Goal: Task Accomplishment & Management: Manage account settings

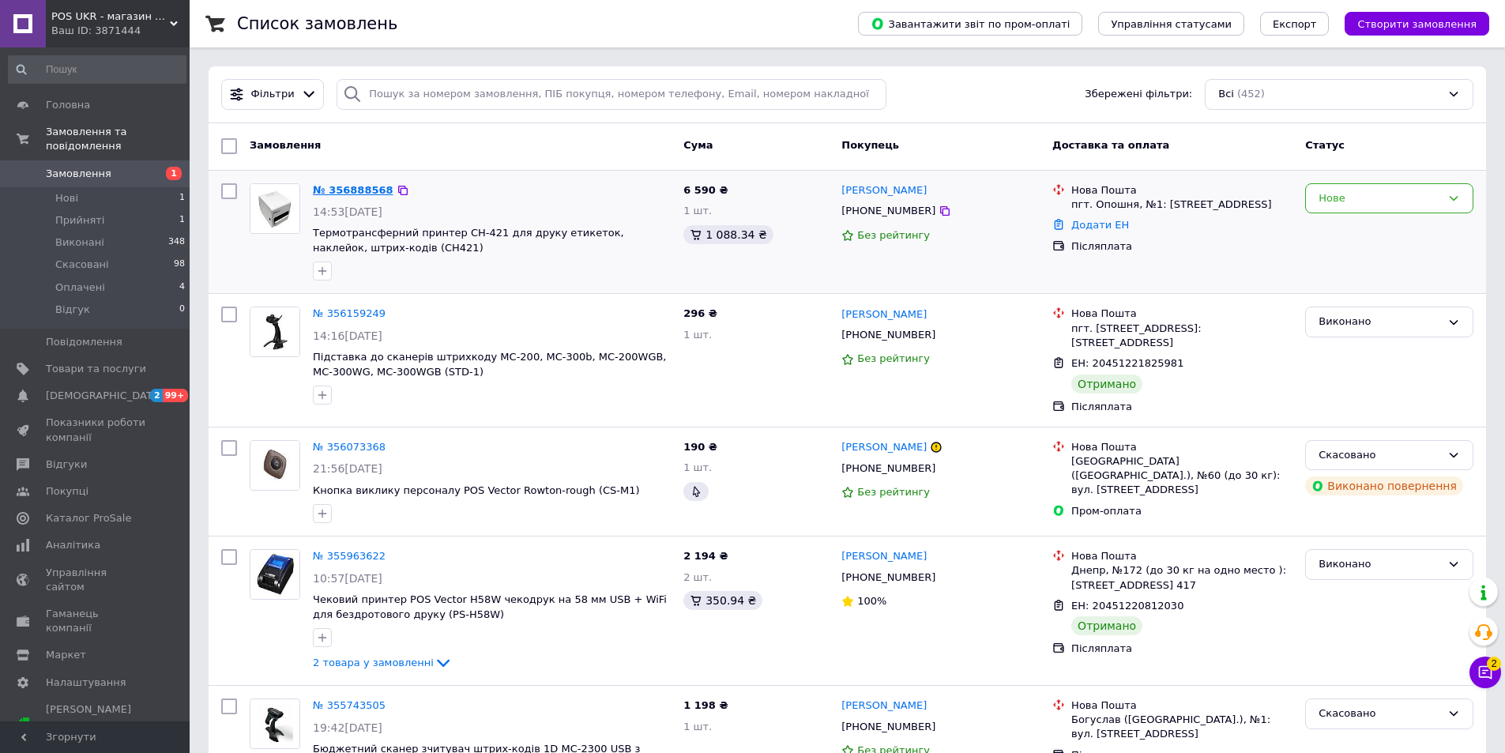
click at [356, 185] on link "№ 356888568" at bounding box center [353, 190] width 81 height 12
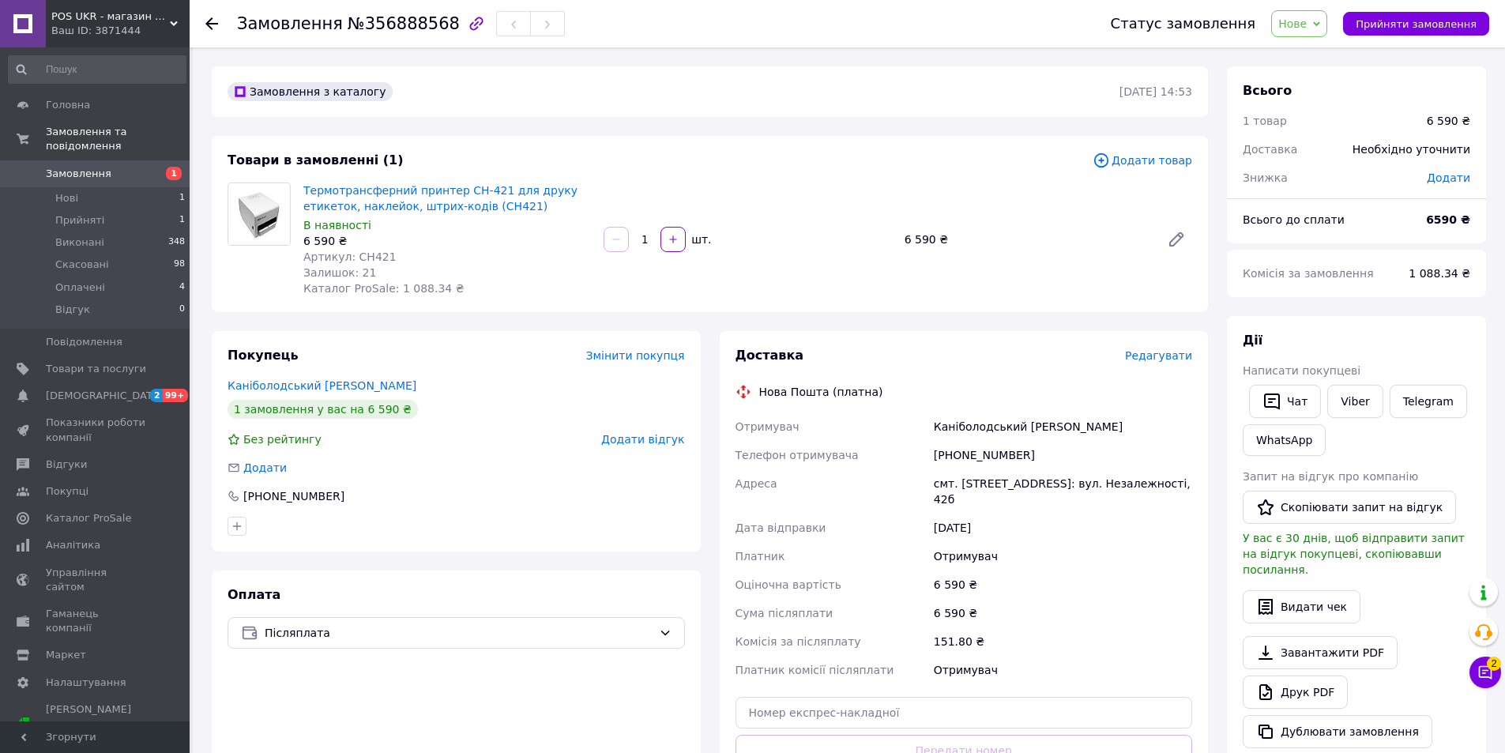
click at [1163, 152] on span "Додати товар" at bounding box center [1143, 160] width 100 height 17
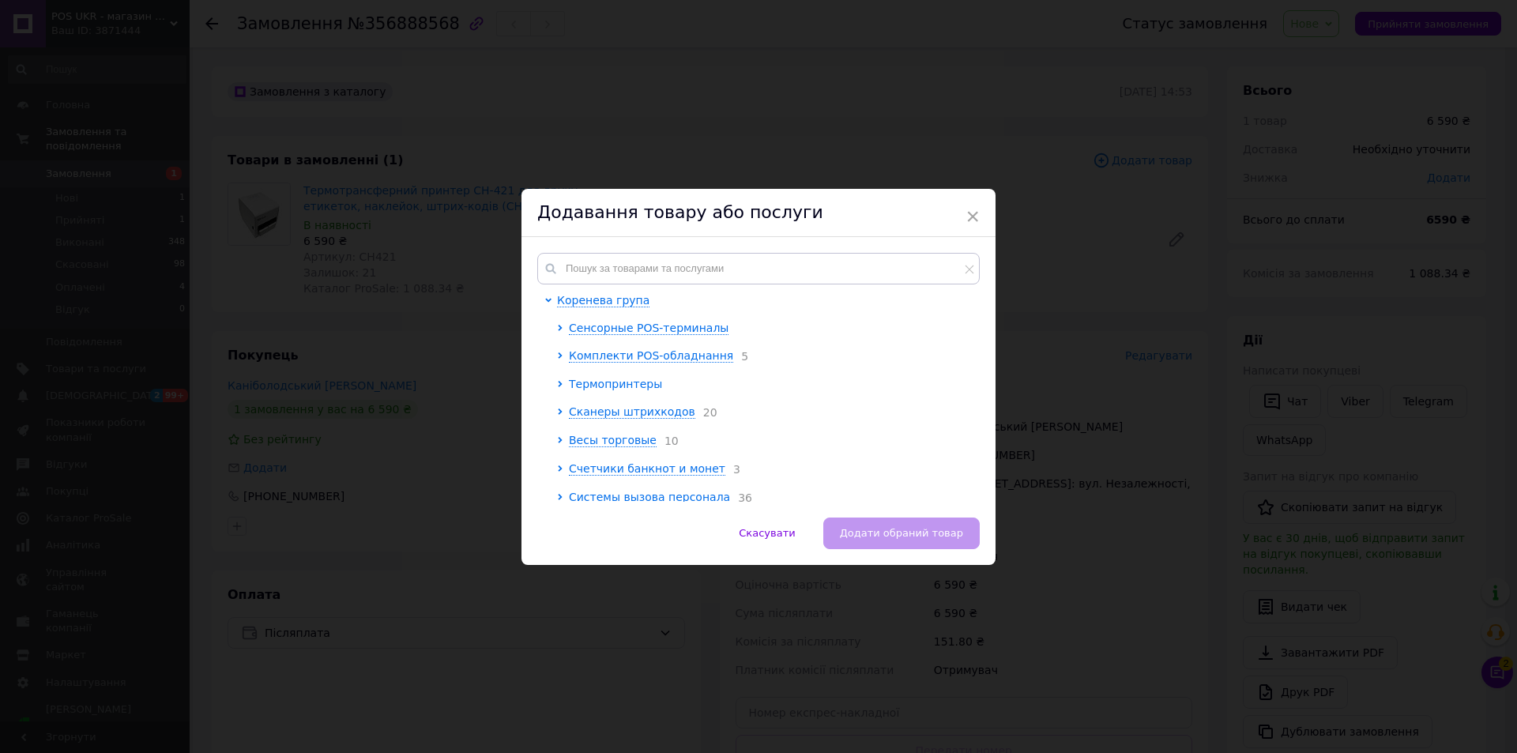
click at [619, 383] on span "Термопринтеры" at bounding box center [615, 384] width 93 height 13
click at [618, 442] on span "Принтери етикеток" at bounding box center [638, 440] width 115 height 13
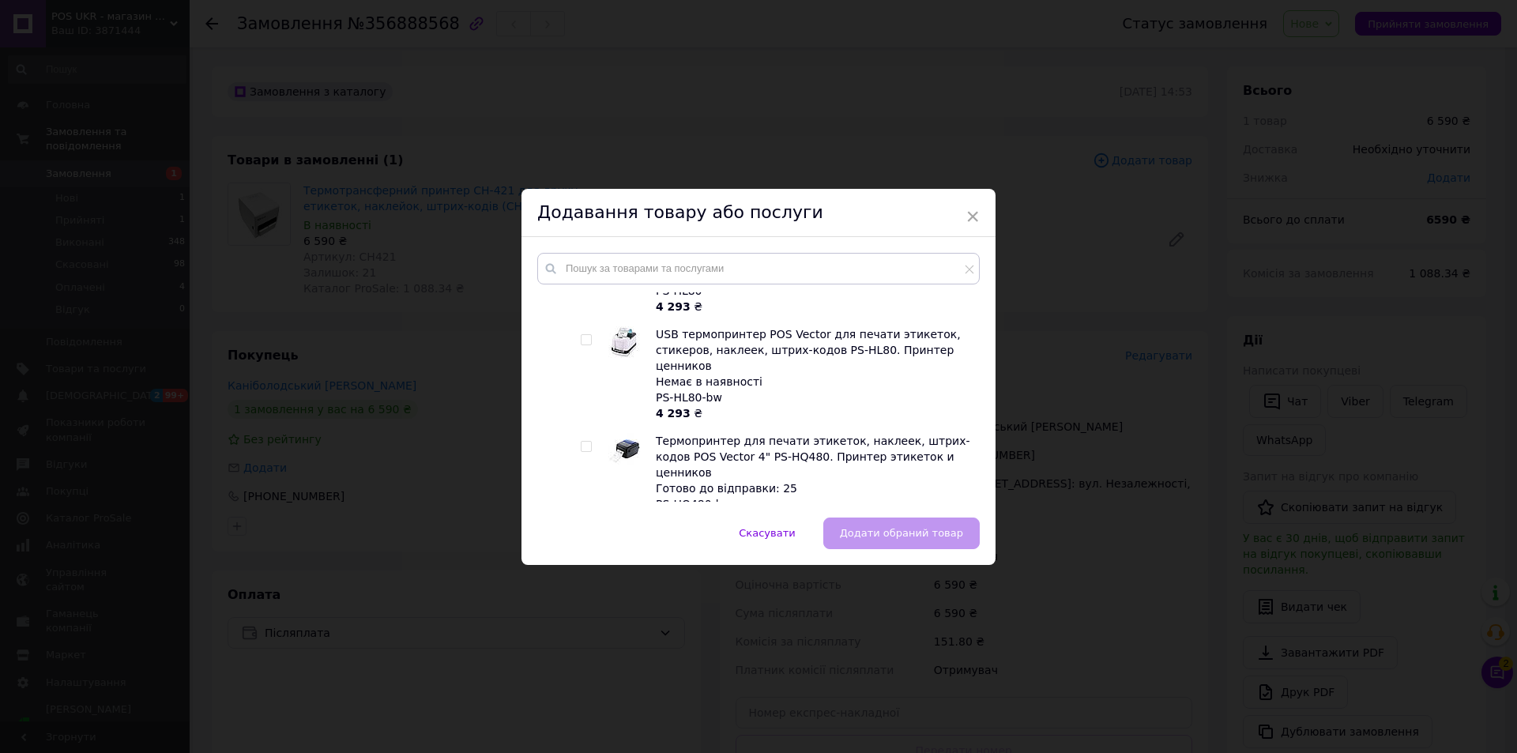
scroll to position [527, 0]
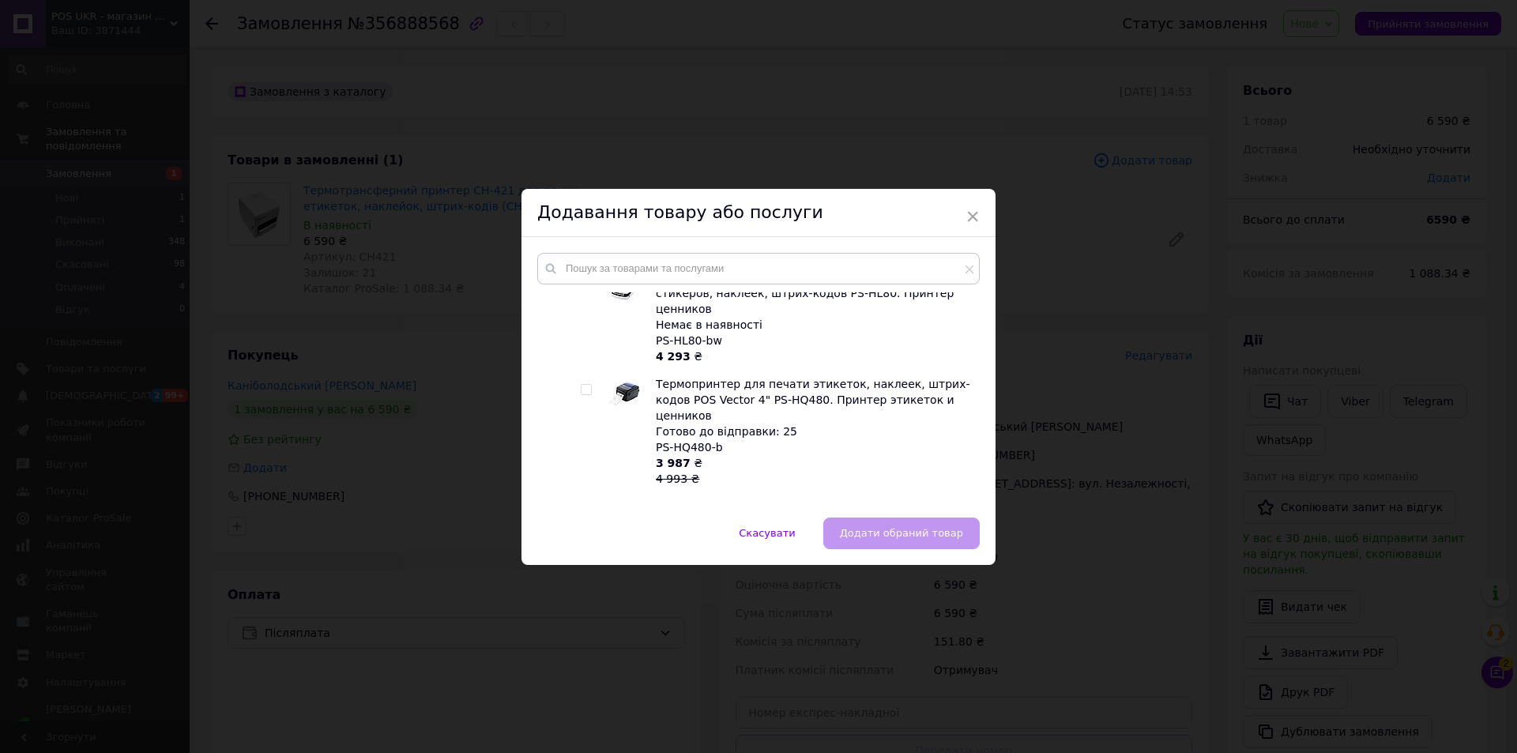
click at [582, 385] on input "checkbox" at bounding box center [586, 390] width 10 height 10
checkbox input "true"
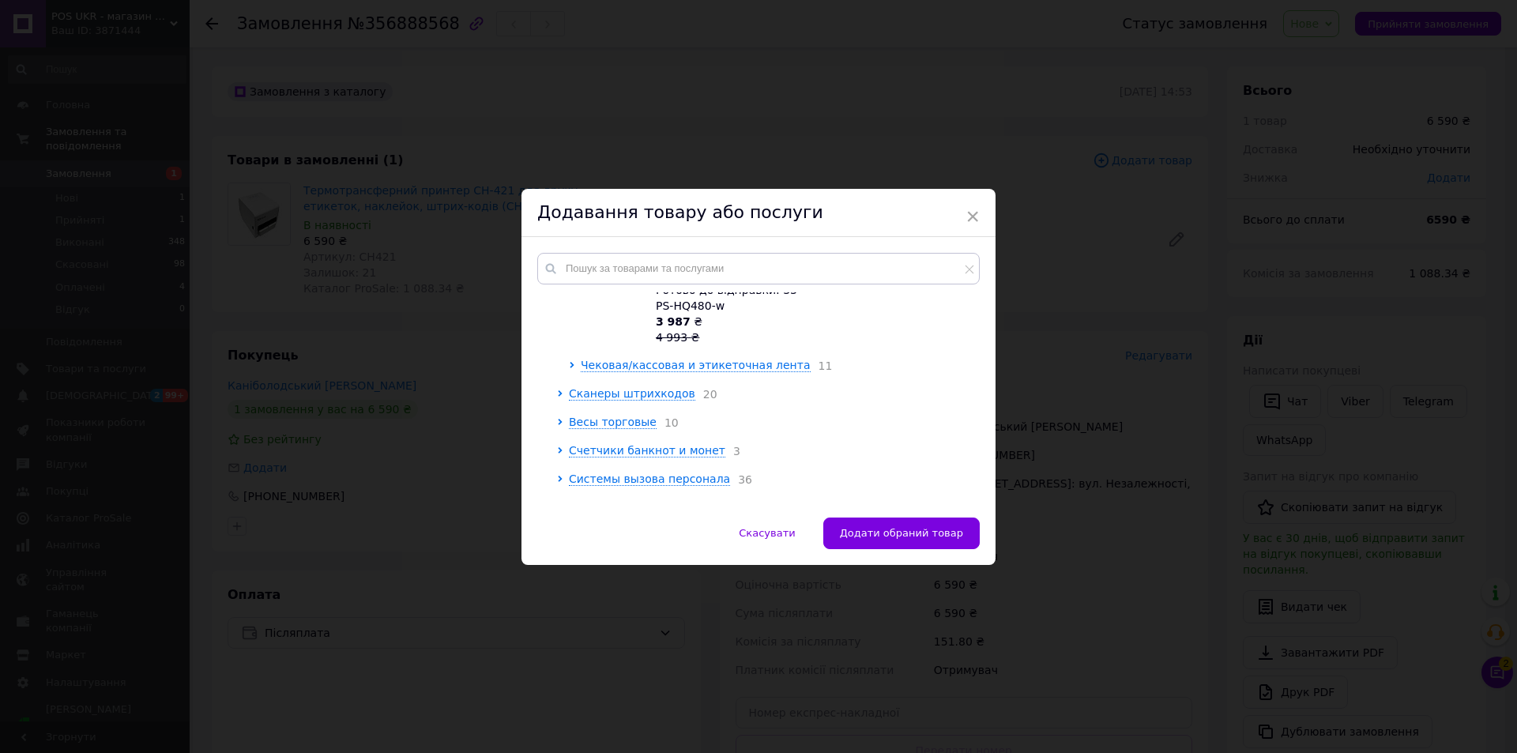
scroll to position [740, 0]
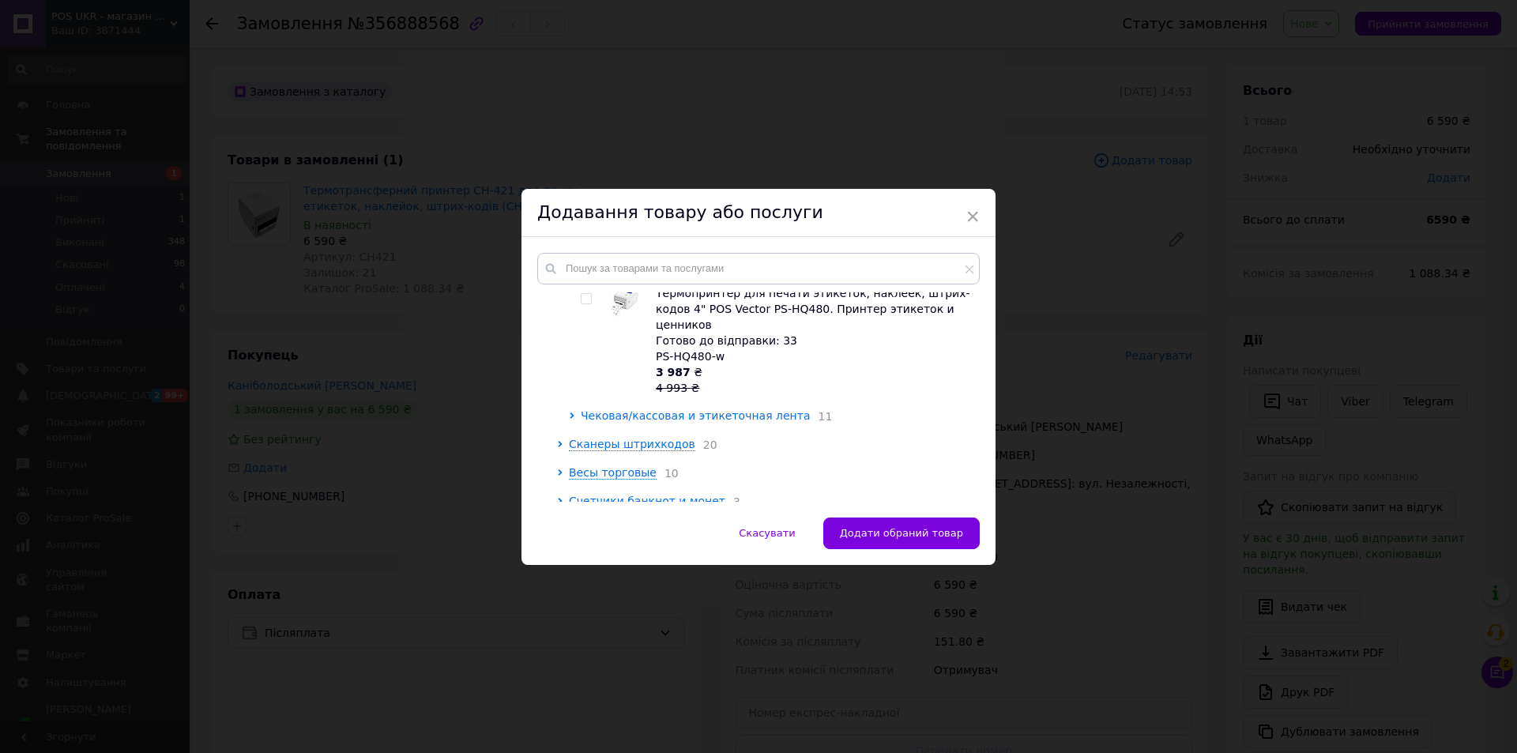
click at [619, 409] on span "Чековая/кассовая и этикеточная лента" at bounding box center [696, 415] width 230 height 13
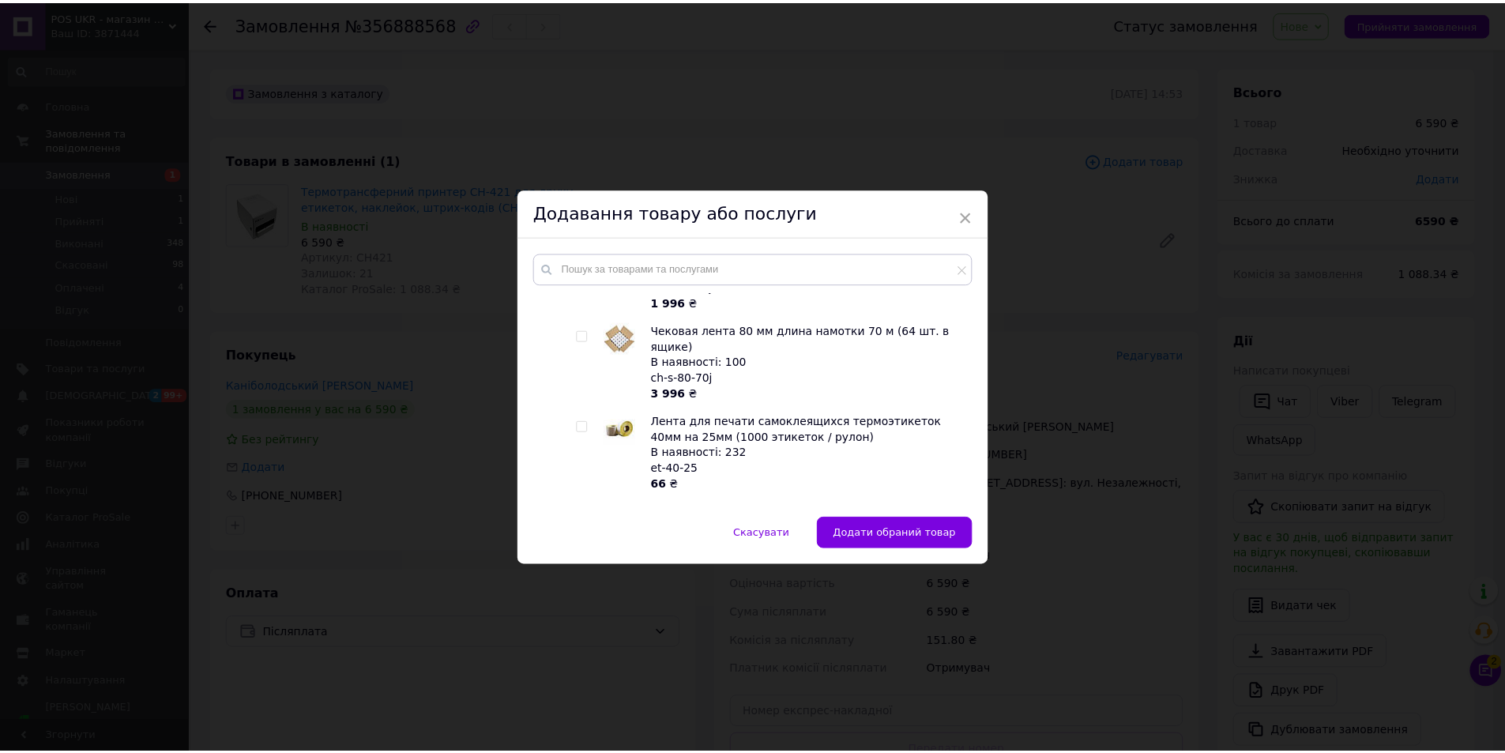
scroll to position [1530, 0]
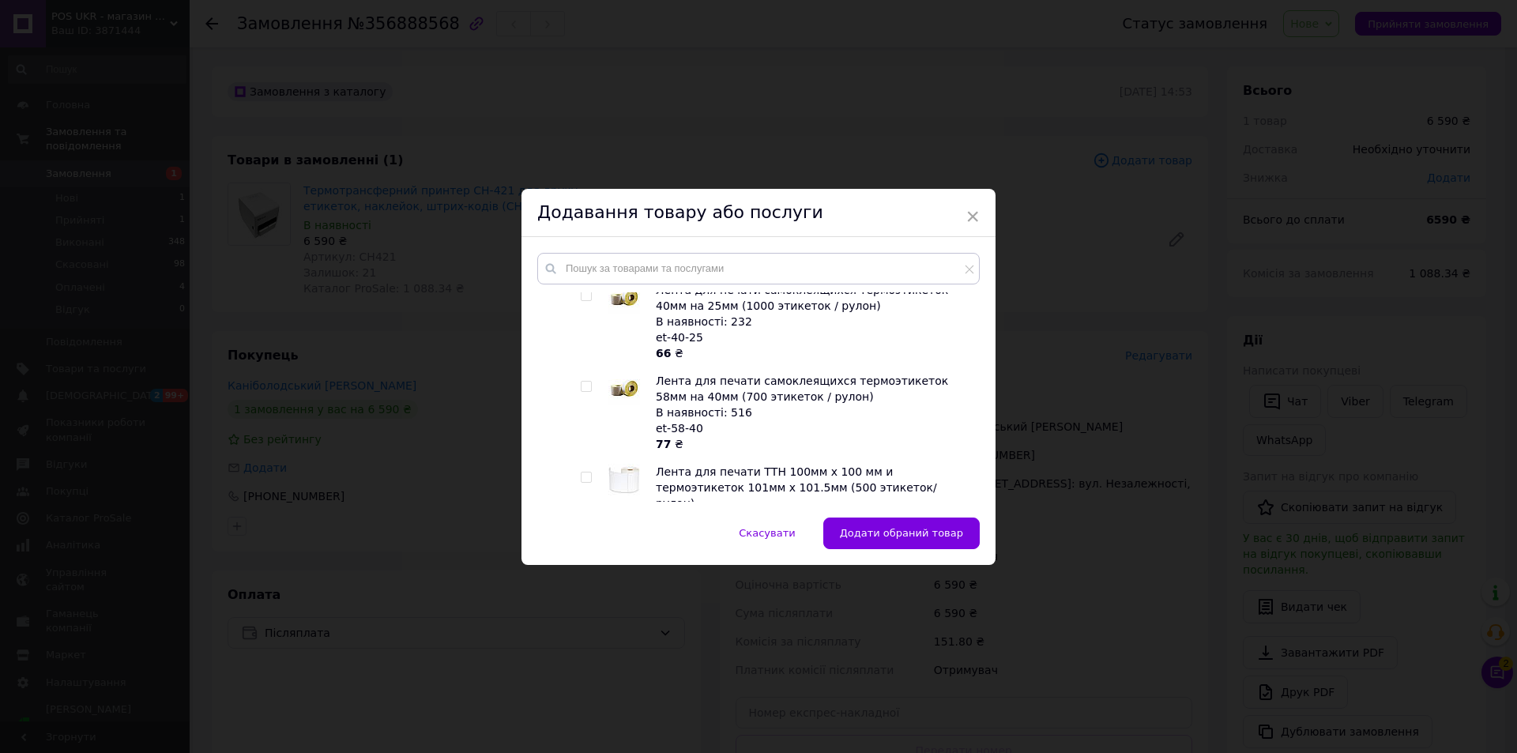
click at [585, 472] on input "checkbox" at bounding box center [586, 477] width 10 height 10
checkbox input "true"
click at [875, 529] on span "Додати обрані товари" at bounding box center [903, 533] width 120 height 12
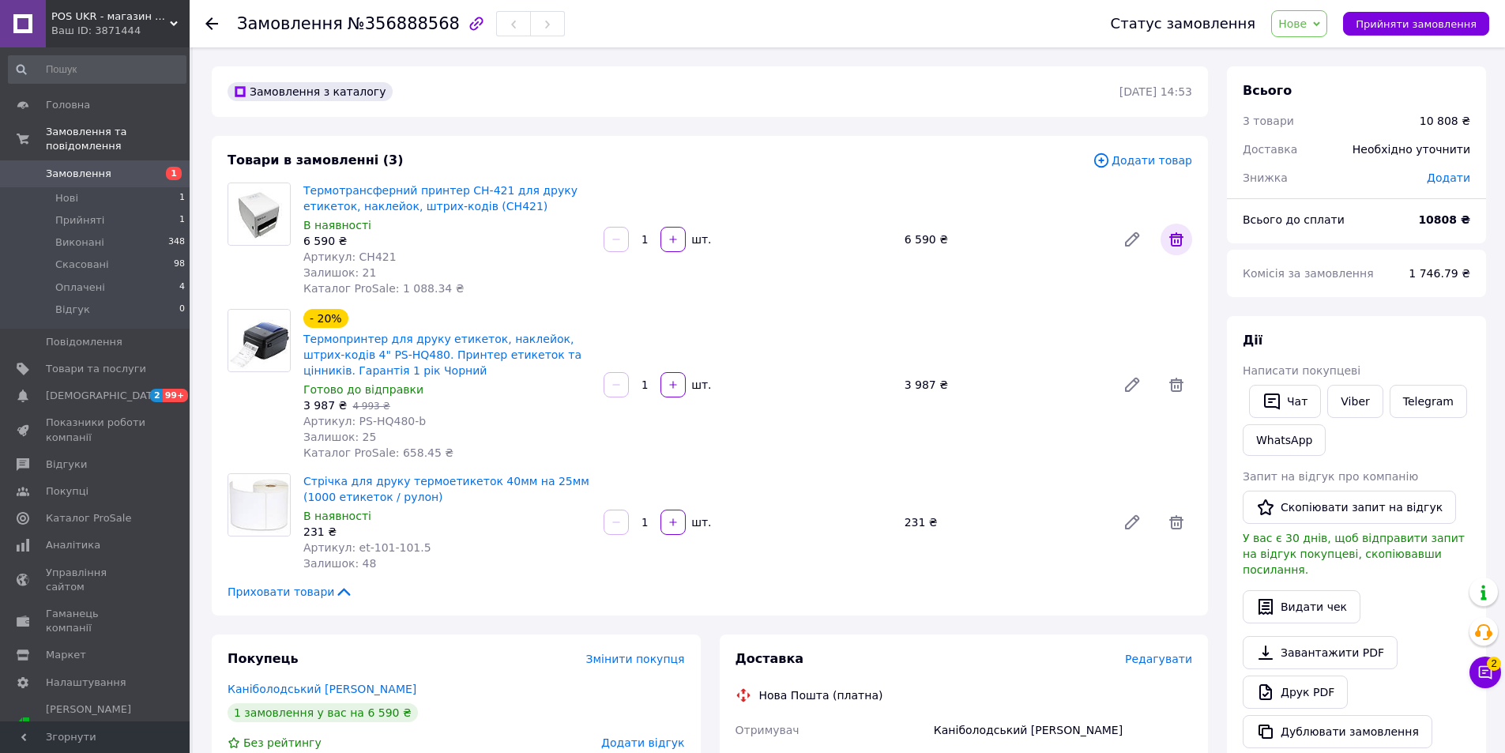
click at [1176, 239] on icon at bounding box center [1176, 239] width 19 height 19
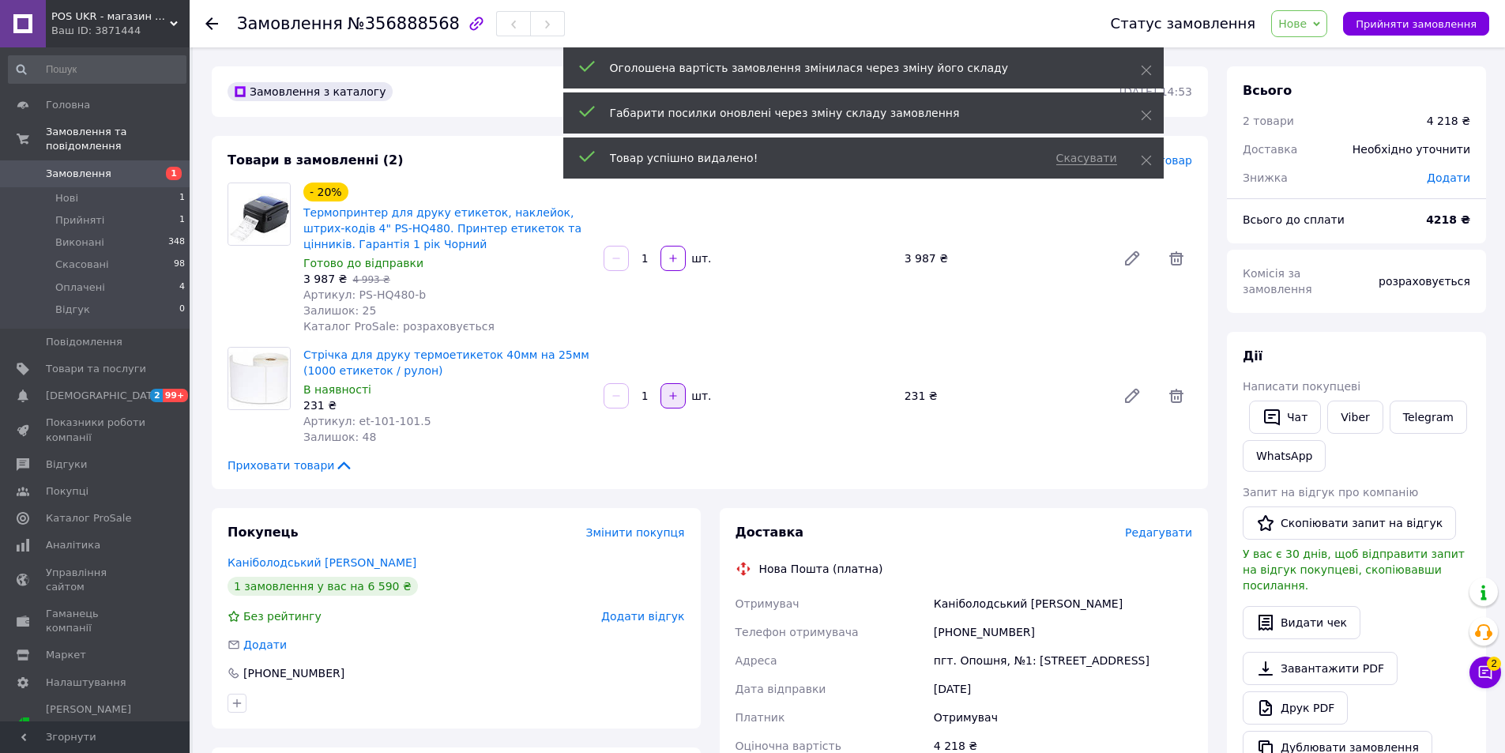
click at [672, 396] on icon "button" at bounding box center [673, 395] width 7 height 7
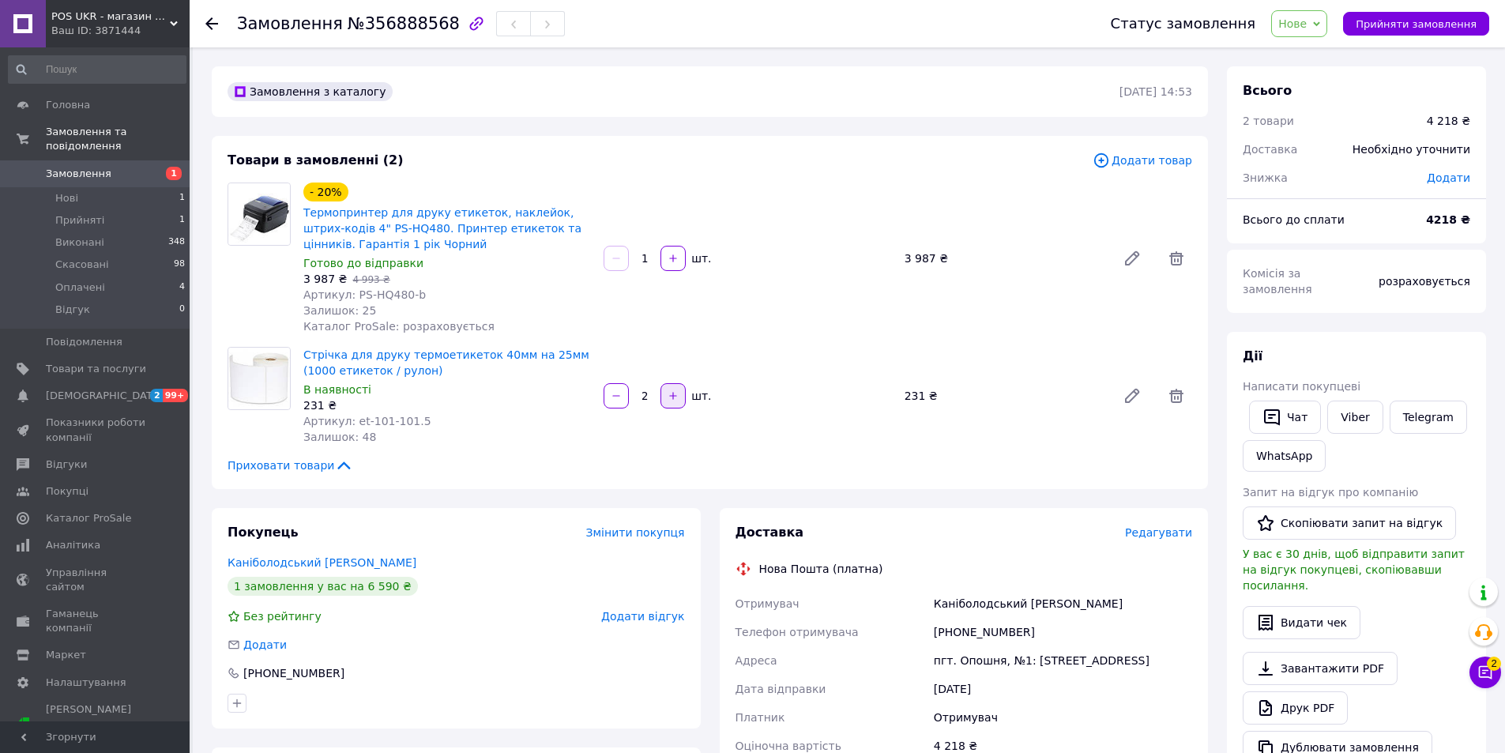
click at [672, 396] on icon "button" at bounding box center [673, 395] width 7 height 7
click at [673, 396] on icon "button" at bounding box center [673, 395] width 7 height 7
type input "5"
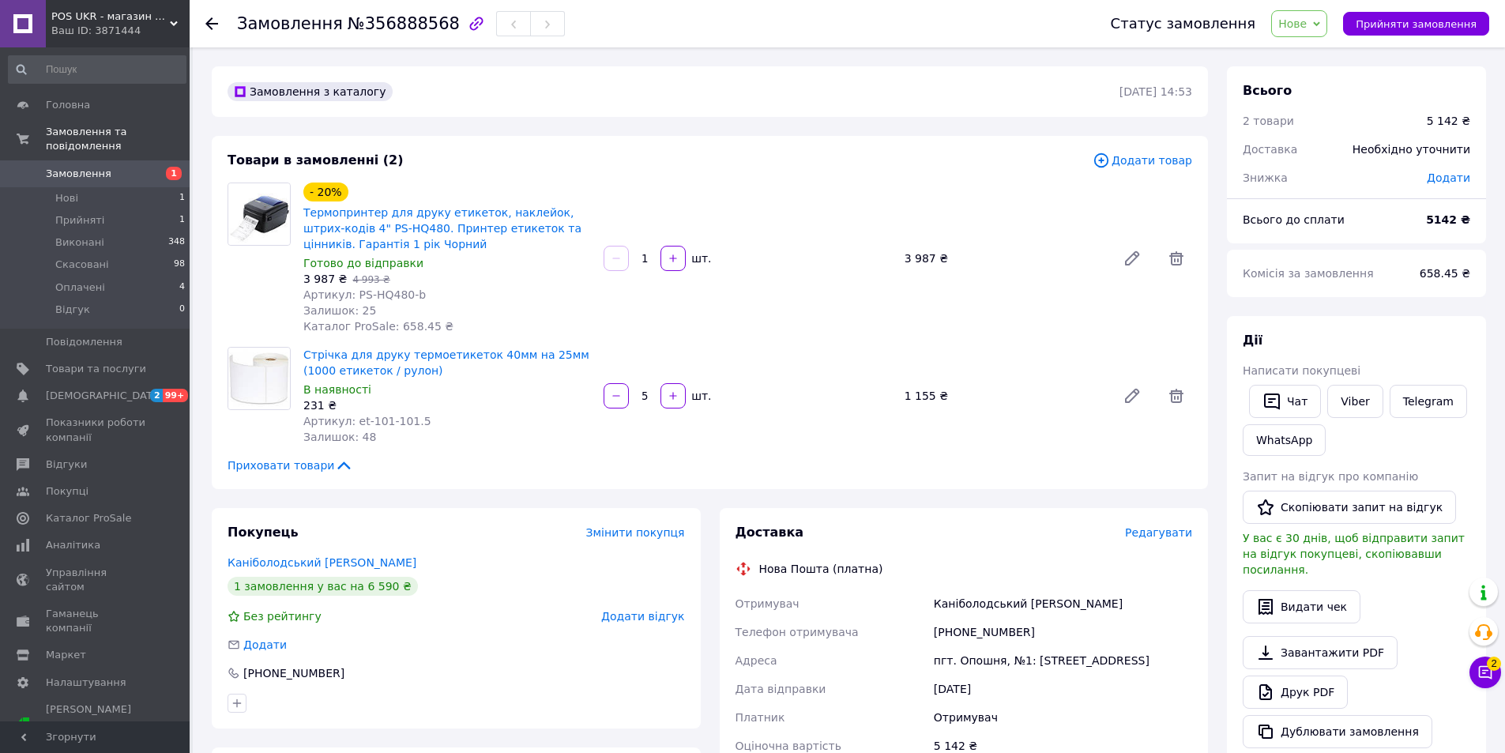
click at [1454, 175] on span "Додати" at bounding box center [1448, 177] width 43 height 13
click at [1323, 241] on input "text" at bounding box center [1339, 242] width 93 height 32
type input "142"
click at [1424, 281] on button "Зберегти" at bounding box center [1418, 286] width 79 height 32
drag, startPoint x: 435, startPoint y: 327, endPoint x: 389, endPoint y: 326, distance: 46.6
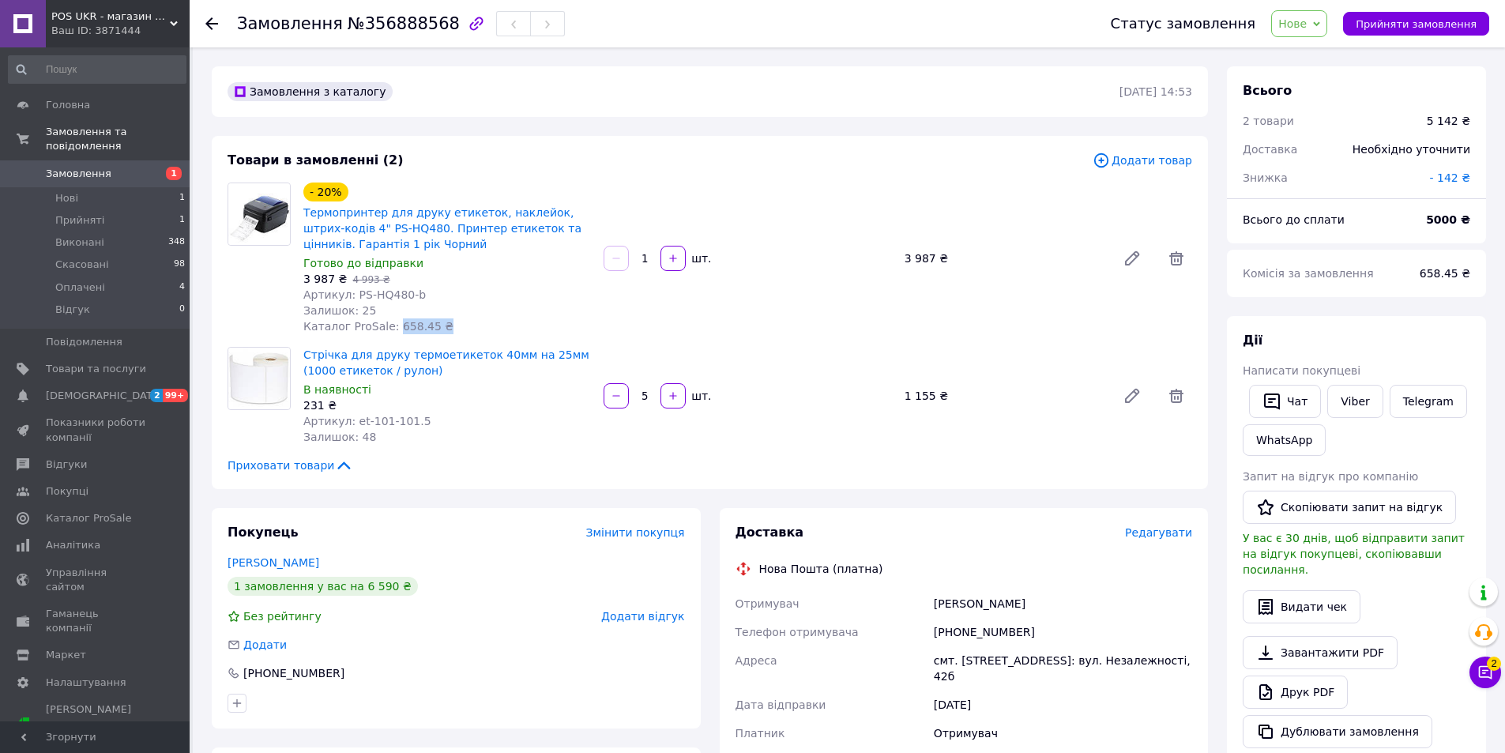
click at [389, 326] on div "- 20% Термопринтер для друку етикеток, наклейок, штрих-кодів 4" PS-HQ480. Принт…" at bounding box center [447, 258] width 300 height 158
copy span "658.45 ₴"
